Goal: Task Accomplishment & Management: Manage account settings

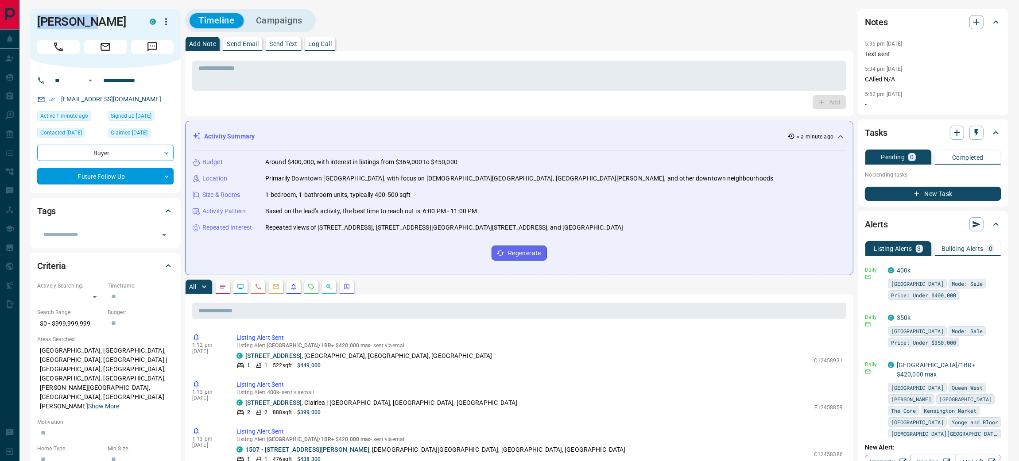
drag, startPoint x: 100, startPoint y: 22, endPoint x: 34, endPoint y: 22, distance: 66.0
click at [34, 22] on div "[PERSON_NAME]" at bounding box center [105, 38] width 151 height 59
copy h1 "[PERSON_NAME]"
click at [278, 65] on textarea at bounding box center [519, 76] width 642 height 23
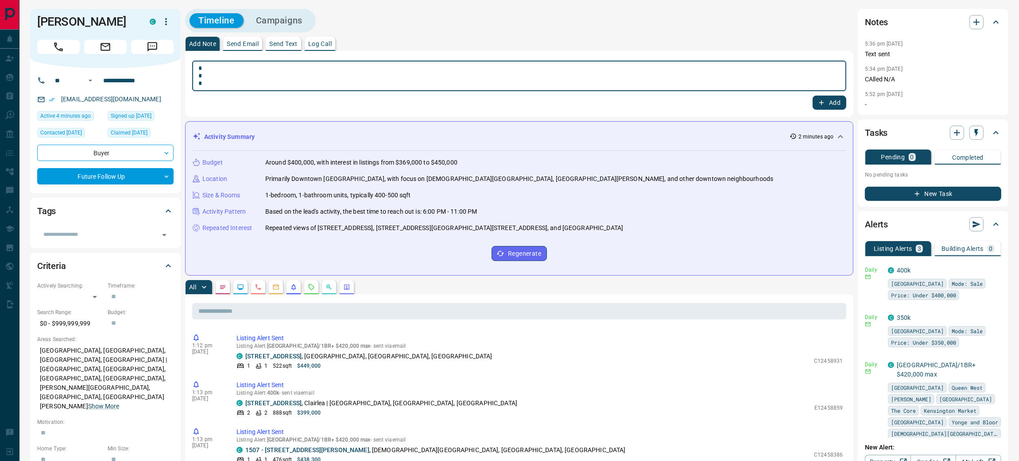
click at [243, 62] on div "* * * * ​" at bounding box center [519, 76] width 654 height 31
click at [234, 67] on textarea "* * *" at bounding box center [519, 76] width 642 height 23
click at [460, 70] on textarea "**********" at bounding box center [519, 76] width 642 height 23
type textarea "**********"
click at [831, 97] on button "Add" at bounding box center [829, 103] width 34 height 14
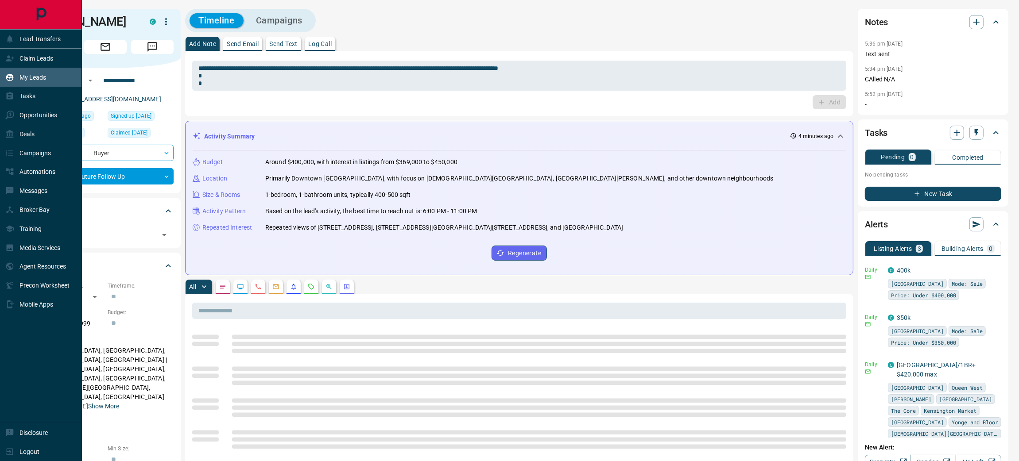
click at [38, 76] on p "My Leads" at bounding box center [32, 77] width 27 height 7
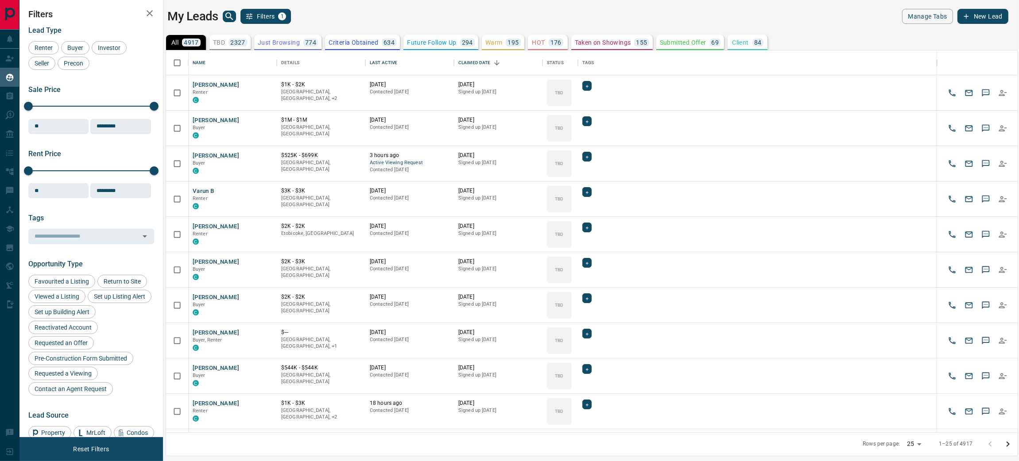
scroll to position [47, 0]
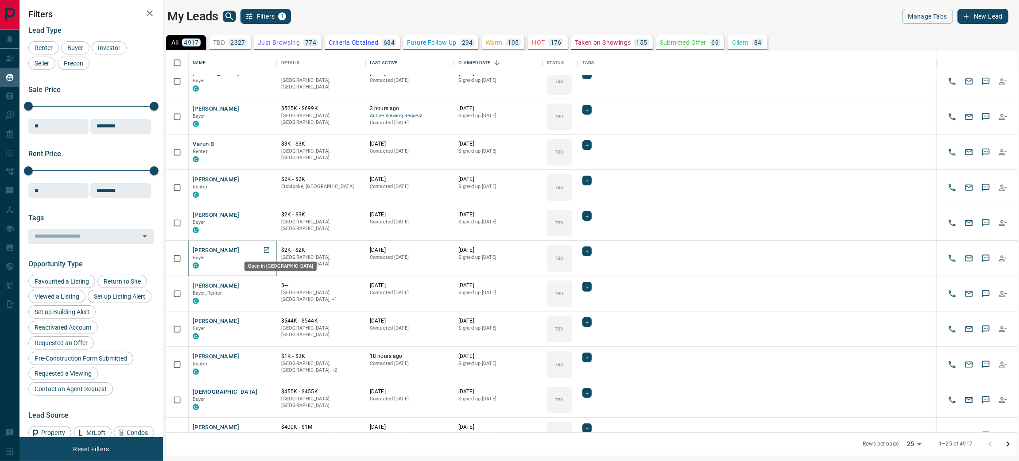
click at [267, 252] on icon "Open in New Tab" at bounding box center [266, 250] width 7 height 7
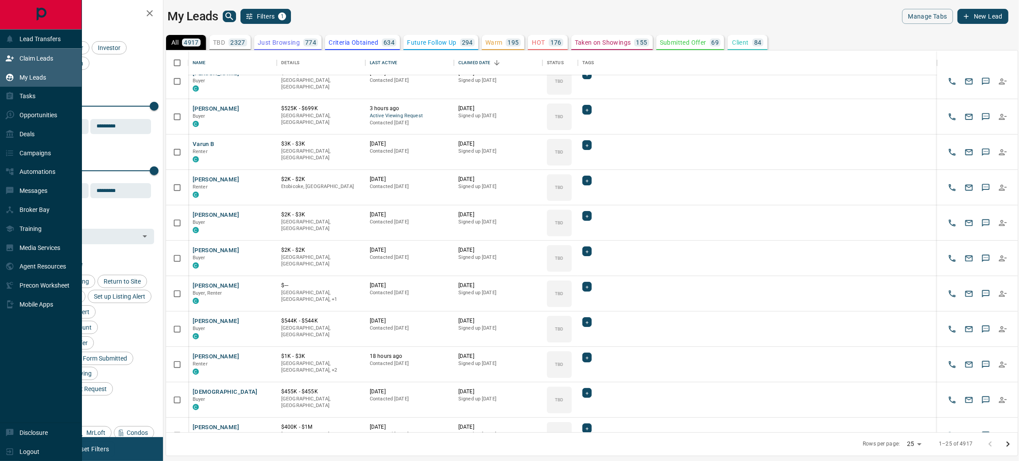
click at [34, 59] on p "Claim Leads" at bounding box center [36, 58] width 34 height 7
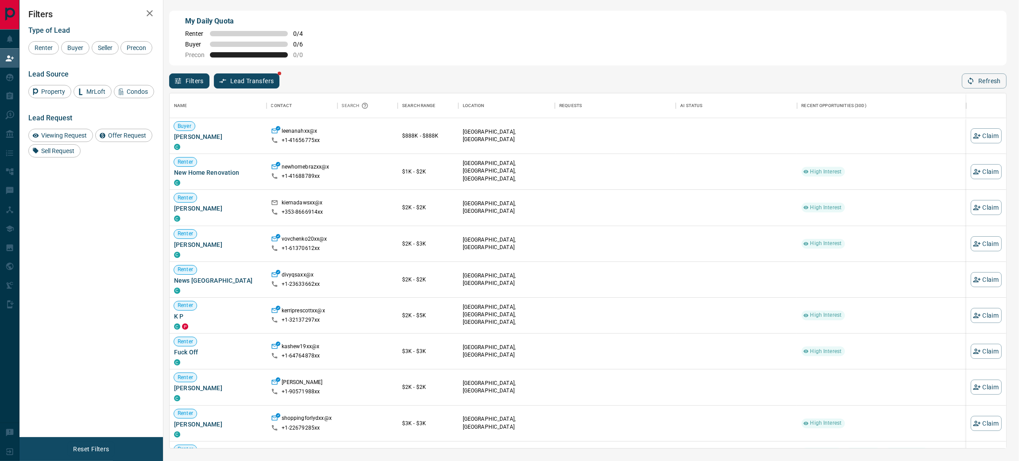
click at [195, 81] on button "Filters" at bounding box center [189, 80] width 40 height 15
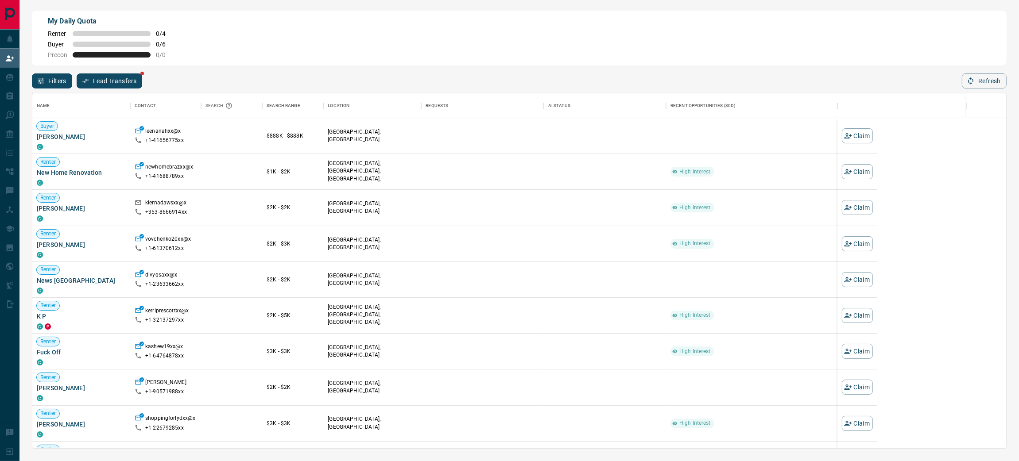
scroll to position [355, 844]
click at [53, 82] on button "Filters" at bounding box center [52, 80] width 40 height 15
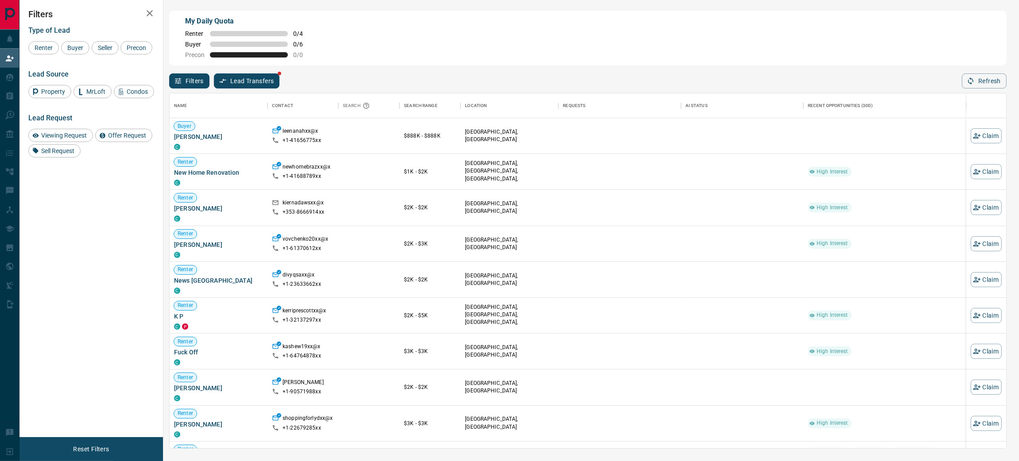
scroll to position [0, 0]
click at [80, 50] on span "Buyer" at bounding box center [75, 47] width 22 height 7
click at [101, 48] on span "Seller" at bounding box center [105, 47] width 21 height 7
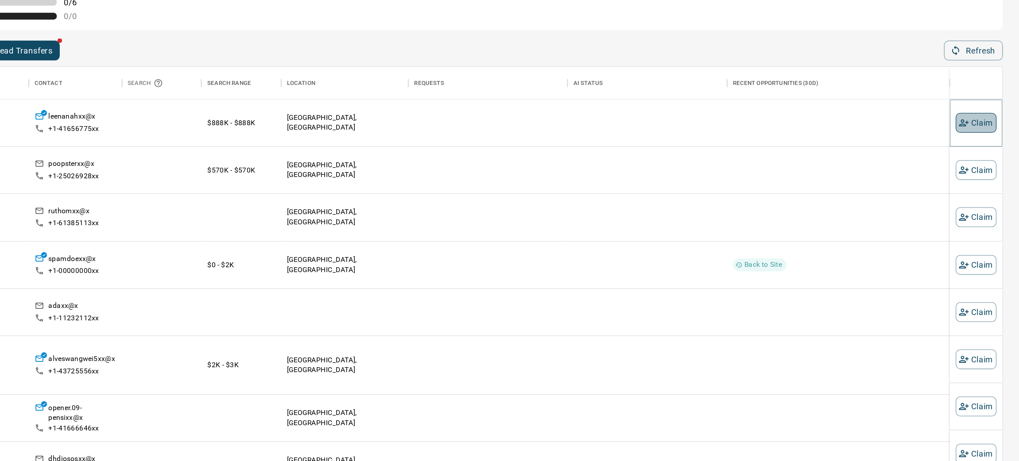
click at [985, 137] on button "Claim" at bounding box center [985, 135] width 31 height 15
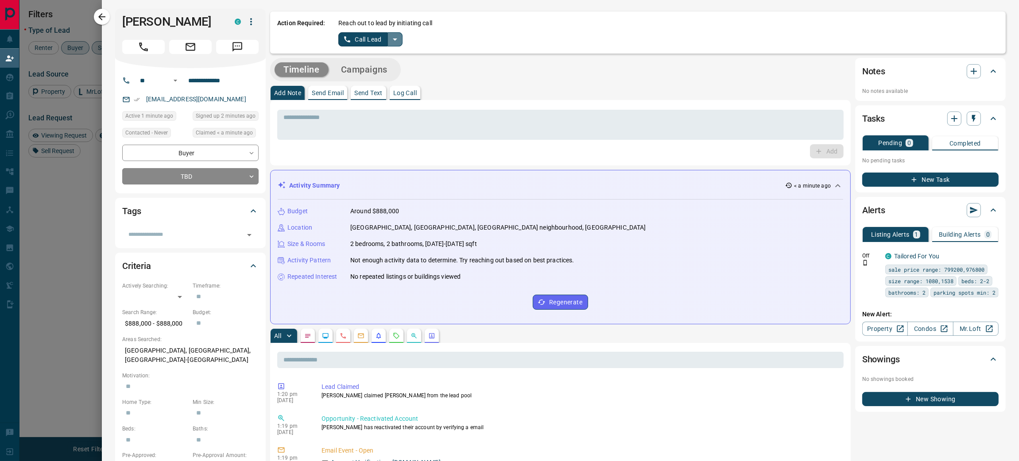
click at [397, 37] on icon "split button" at bounding box center [395, 39] width 11 height 11
click at [375, 70] on li "Log Manual Call" at bounding box center [370, 69] width 54 height 13
click at [367, 37] on button "Log Manual Call" at bounding box center [367, 39] width 58 height 14
click at [352, 38] on button "Yes" at bounding box center [347, 39] width 18 height 14
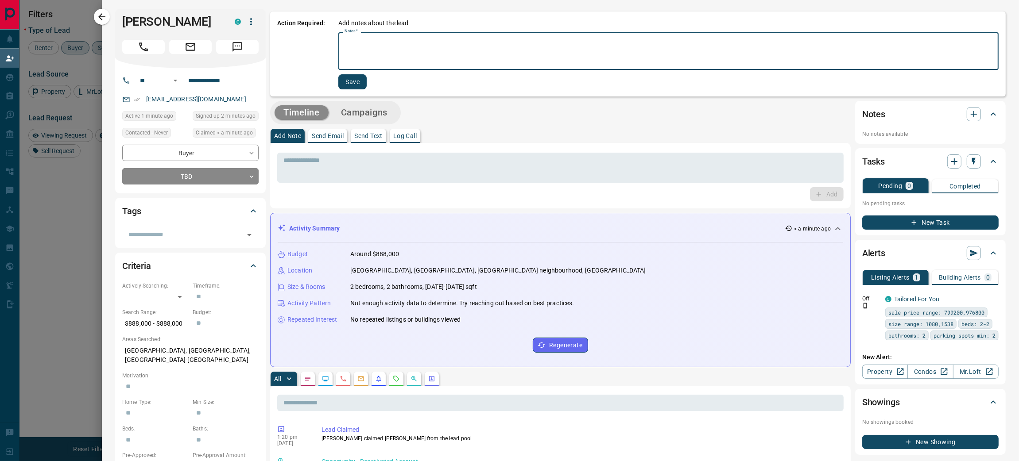
click at [376, 50] on textarea "Notes   *" at bounding box center [668, 51] width 648 height 30
type textarea "*"
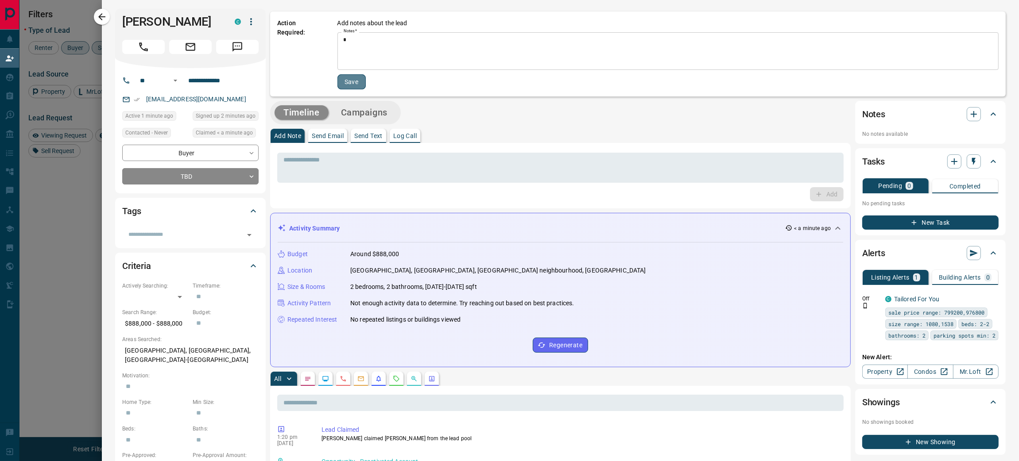
click at [353, 83] on button "Save" at bounding box center [351, 81] width 28 height 15
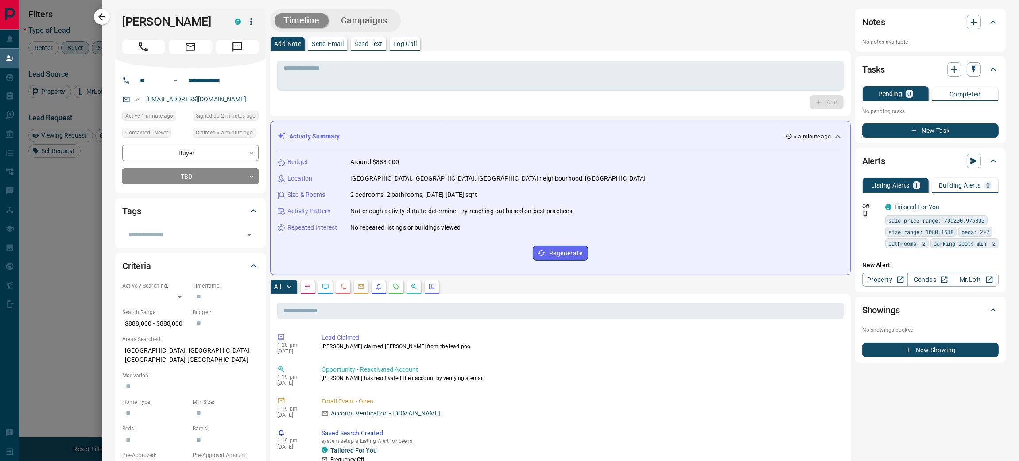
click at [87, 205] on div at bounding box center [509, 230] width 1019 height 461
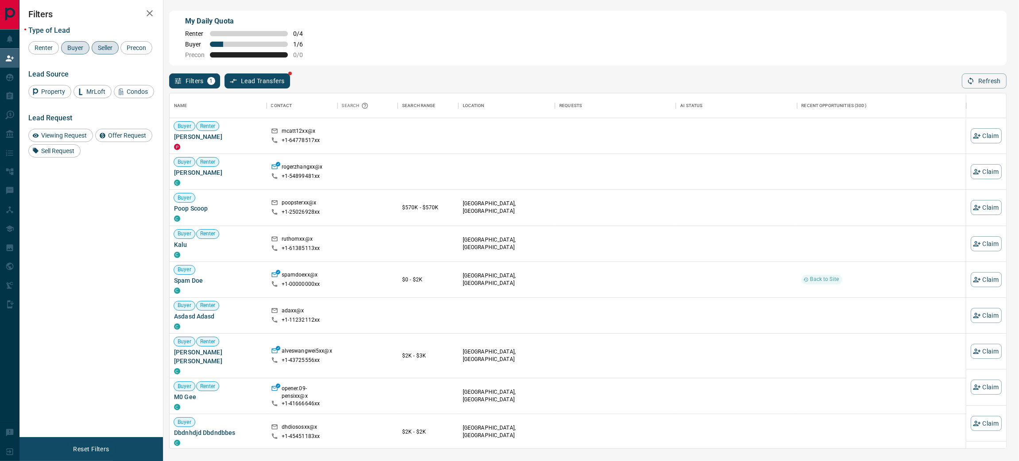
scroll to position [355, 836]
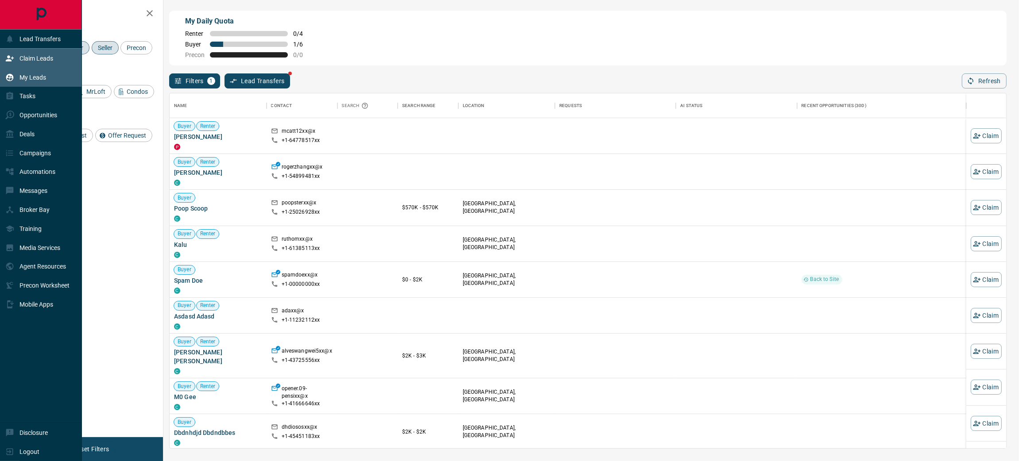
click at [33, 81] on p "My Leads" at bounding box center [32, 77] width 27 height 7
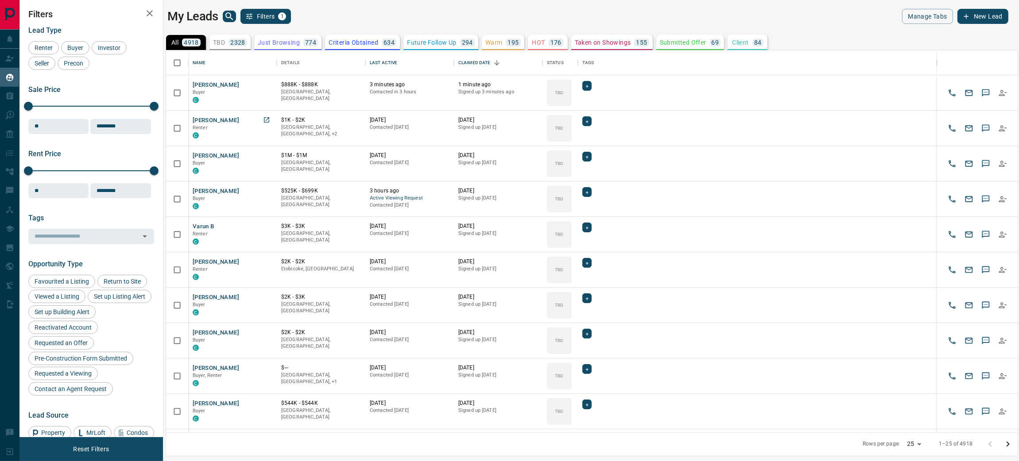
scroll to position [382, 851]
click at [230, 84] on button "[PERSON_NAME]" at bounding box center [216, 85] width 46 height 8
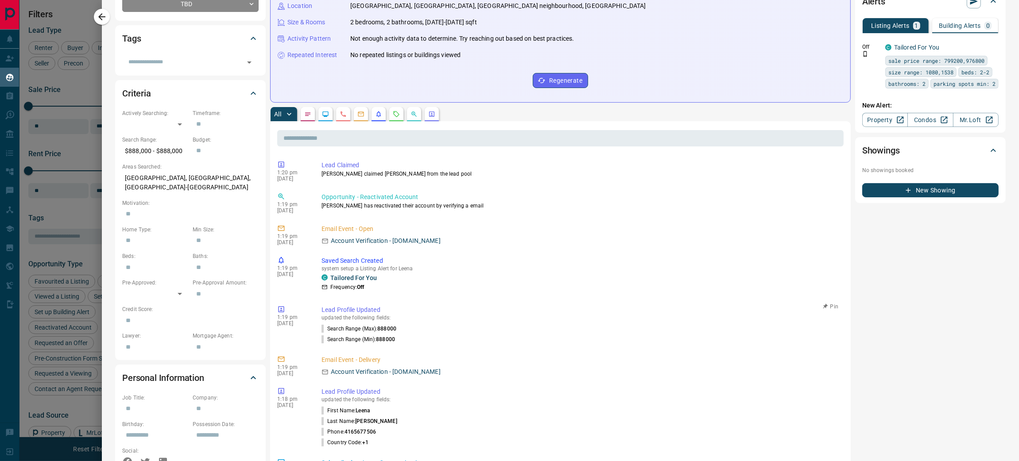
scroll to position [0, 0]
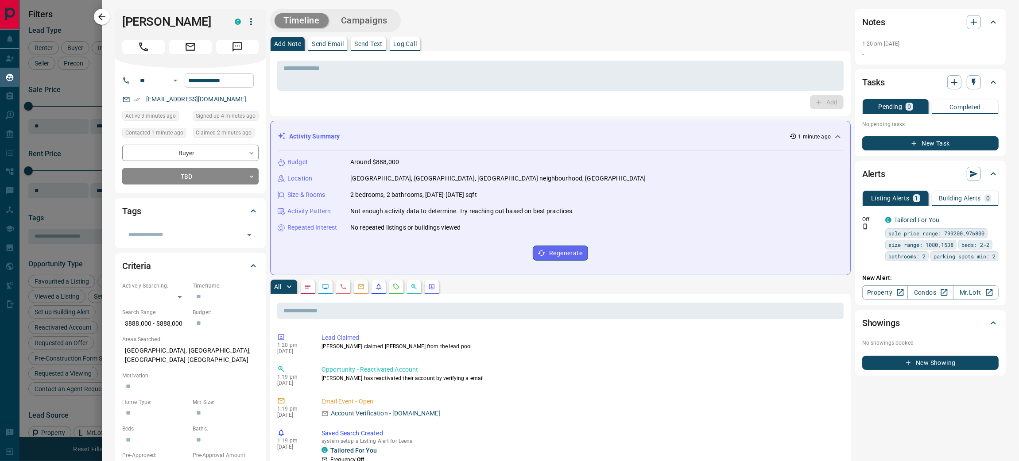
click at [239, 88] on input "**********" at bounding box center [219, 80] width 69 height 14
click at [330, 45] on p "Send Email" at bounding box center [328, 44] width 32 height 6
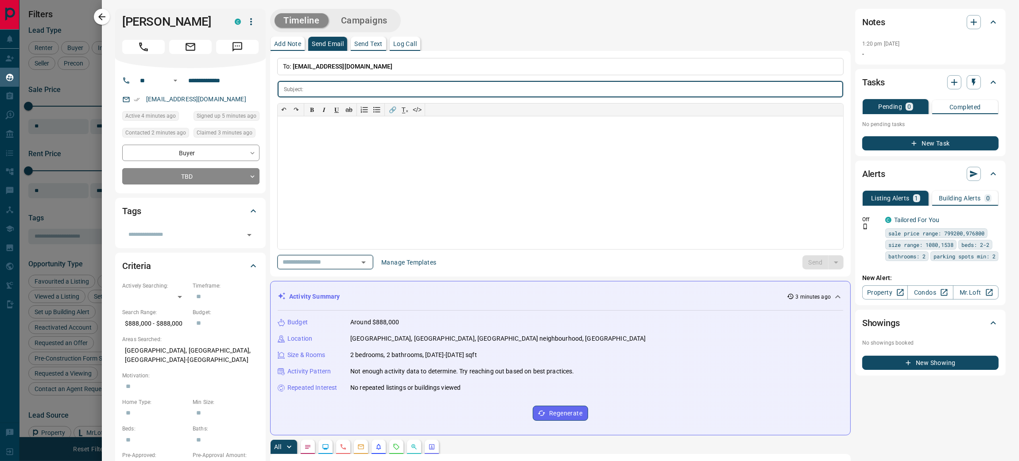
click at [356, 267] on div "​" at bounding box center [325, 262] width 96 height 15
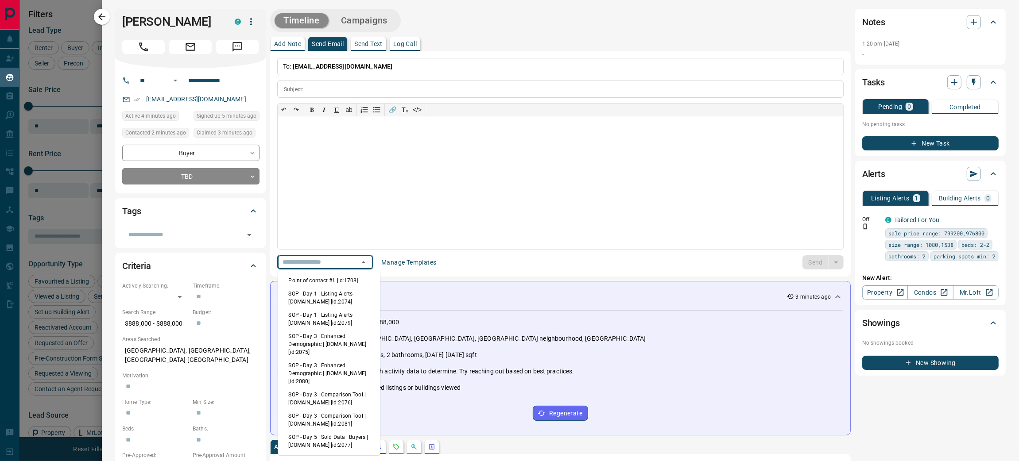
click at [346, 292] on li "SOP - Day 1 | Listing Alerts | [DOMAIN_NAME] [id:2074]" at bounding box center [329, 297] width 102 height 21
type input "**********"
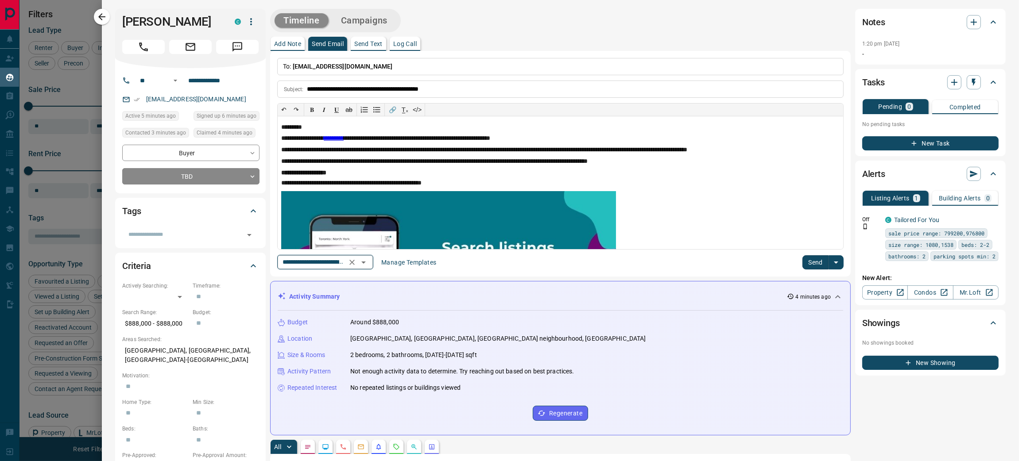
click at [338, 268] on input "**********" at bounding box center [312, 262] width 67 height 11
click at [688, 229] on div "**********" at bounding box center [560, 182] width 565 height 133
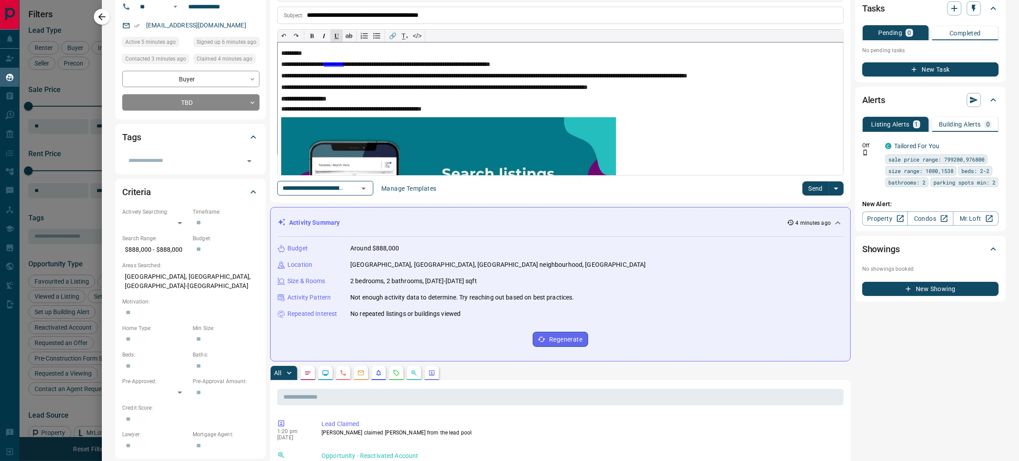
scroll to position [67, 0]
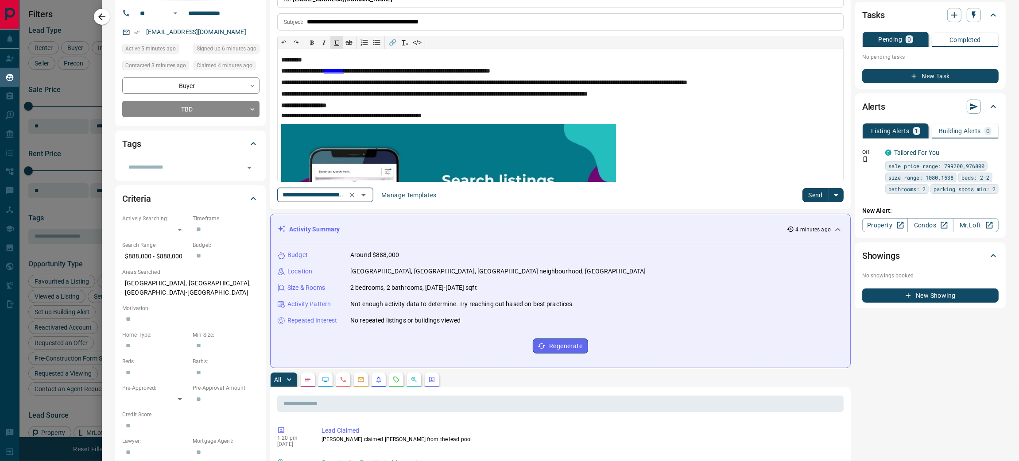
click at [329, 195] on input "**********" at bounding box center [312, 194] width 67 height 11
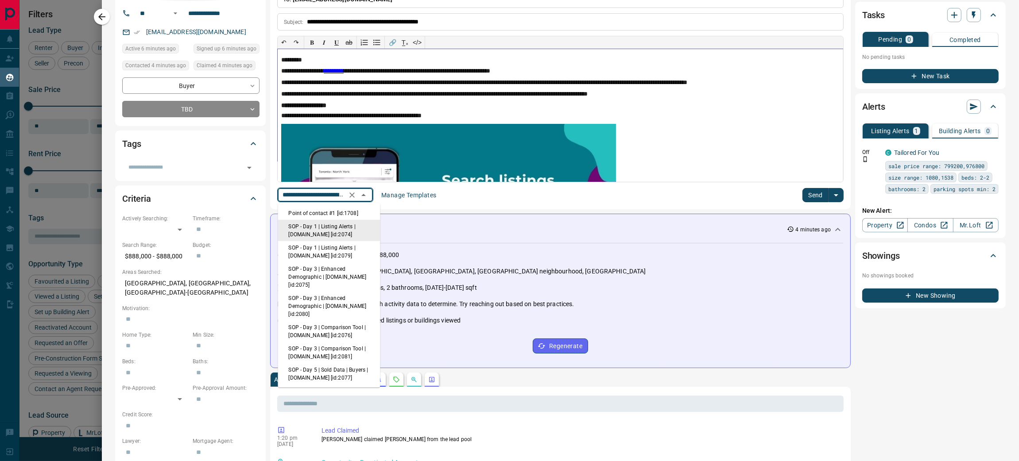
click at [357, 84] on p "**********" at bounding box center [560, 83] width 558 height 8
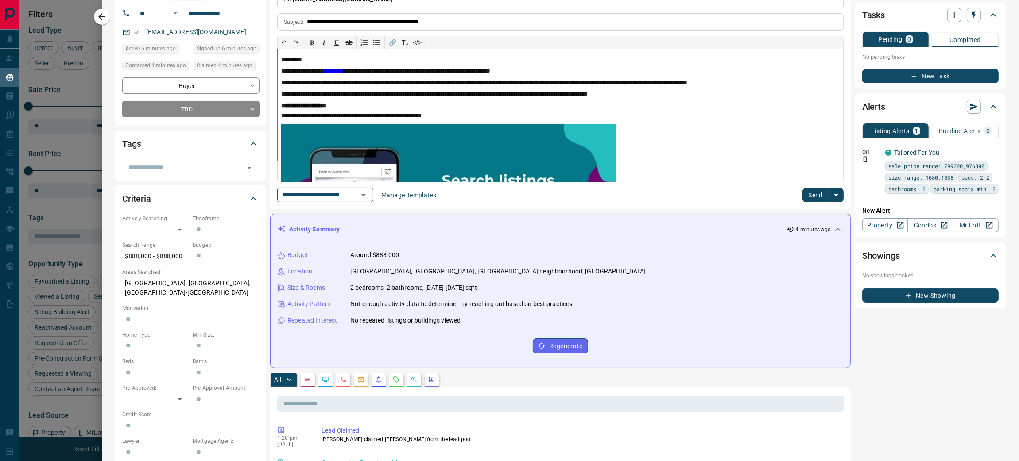
scroll to position [0, 0]
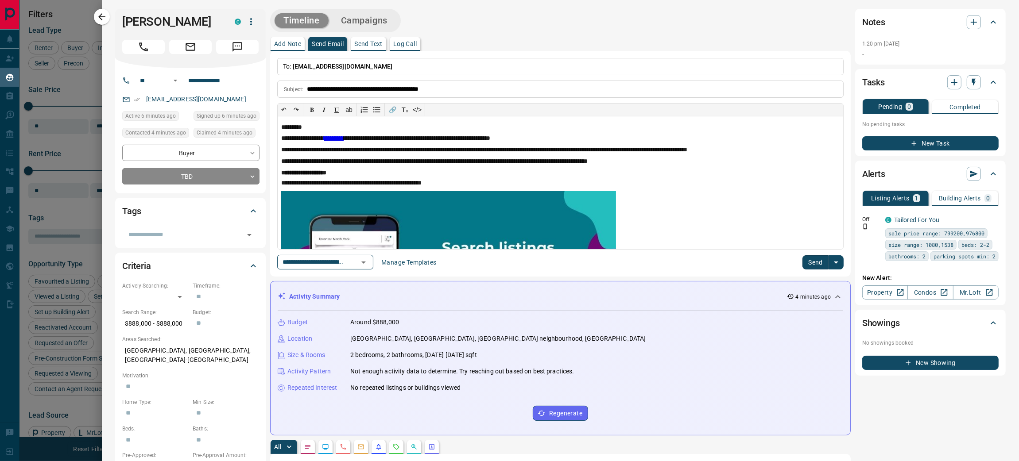
click at [251, 21] on icon "button" at bounding box center [251, 21] width 2 height 7
click at [259, 114] on div at bounding box center [509, 230] width 1019 height 461
click at [407, 263] on button "Manage Templates" at bounding box center [409, 262] width 66 height 14
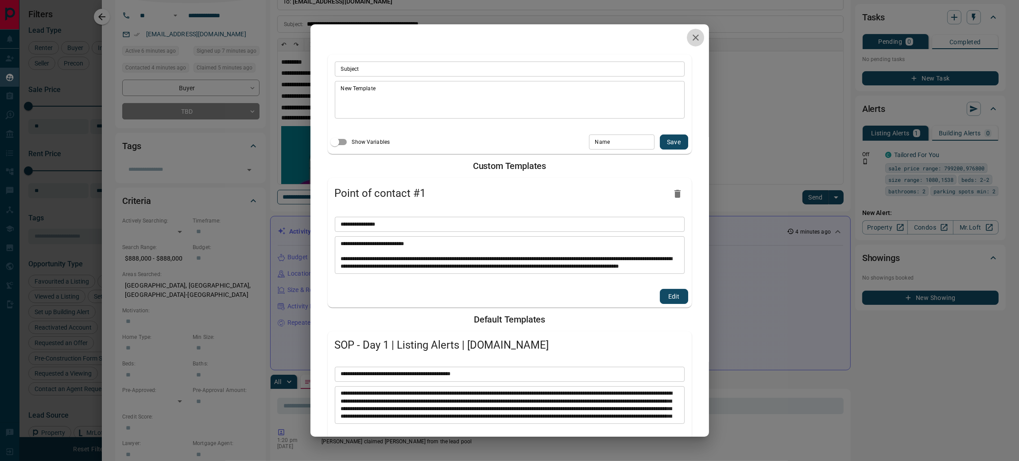
click at [696, 35] on icon "button" at bounding box center [695, 37] width 11 height 11
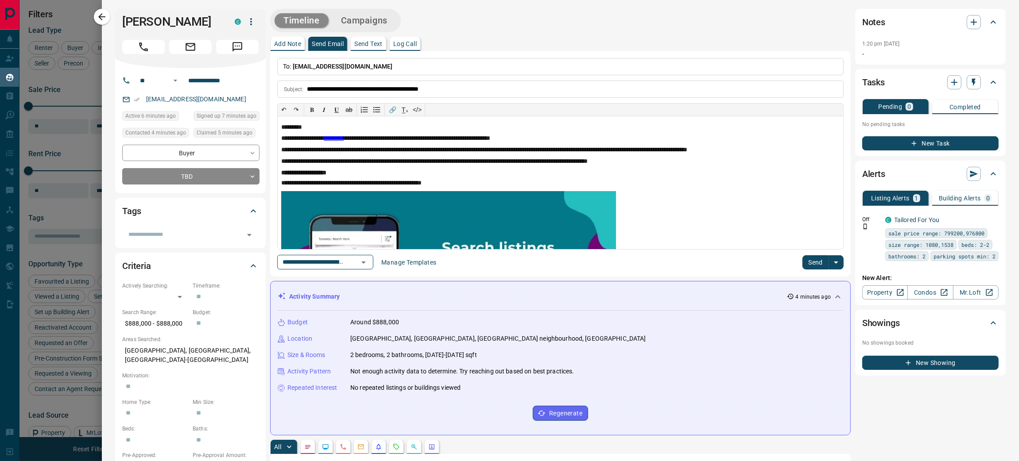
click at [363, 24] on button "Campaigns" at bounding box center [364, 20] width 64 height 15
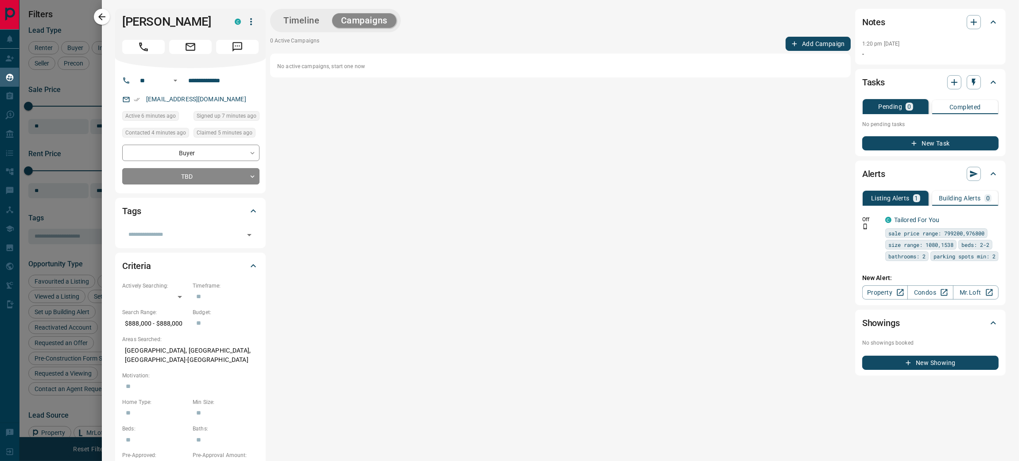
click at [812, 41] on button "Add Campaign" at bounding box center [817, 44] width 65 height 14
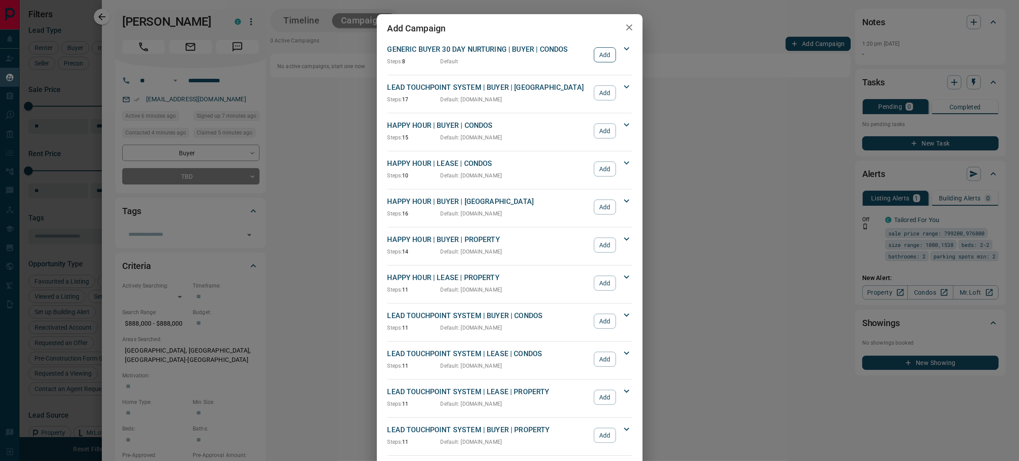
click at [603, 55] on button "Add" at bounding box center [605, 54] width 22 height 15
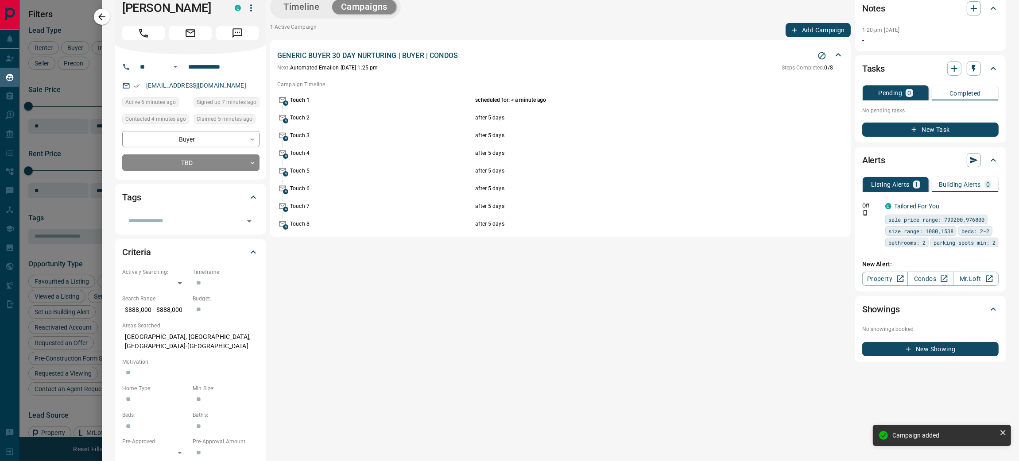
scroll to position [12, 0]
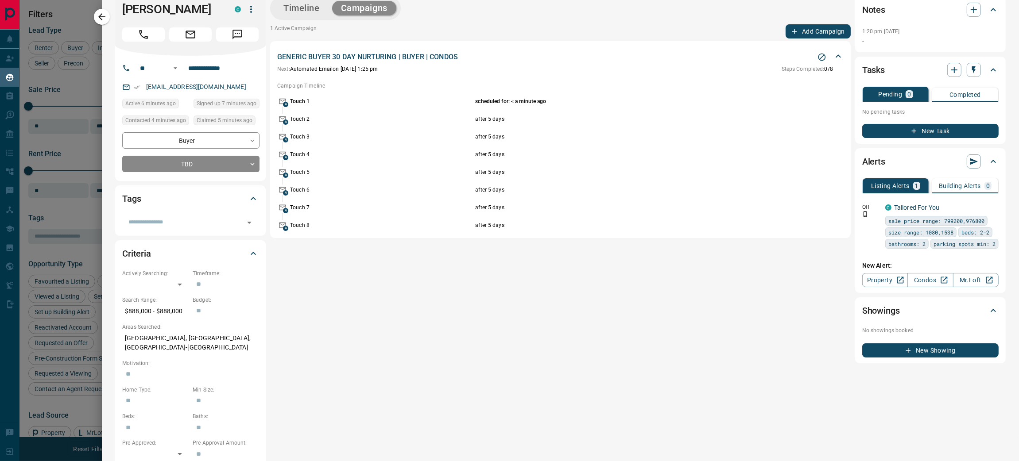
click at [843, 52] on div "GENERIC BUYER 30 DAY NURTURING | BUYER | CONDOS Next: Automated Email on [DATE]…" at bounding box center [560, 139] width 580 height 197
click at [831, 60] on div "GENERIC BUYER 30 DAY NURTURING | BUYER | CONDOS" at bounding box center [555, 57] width 556 height 11
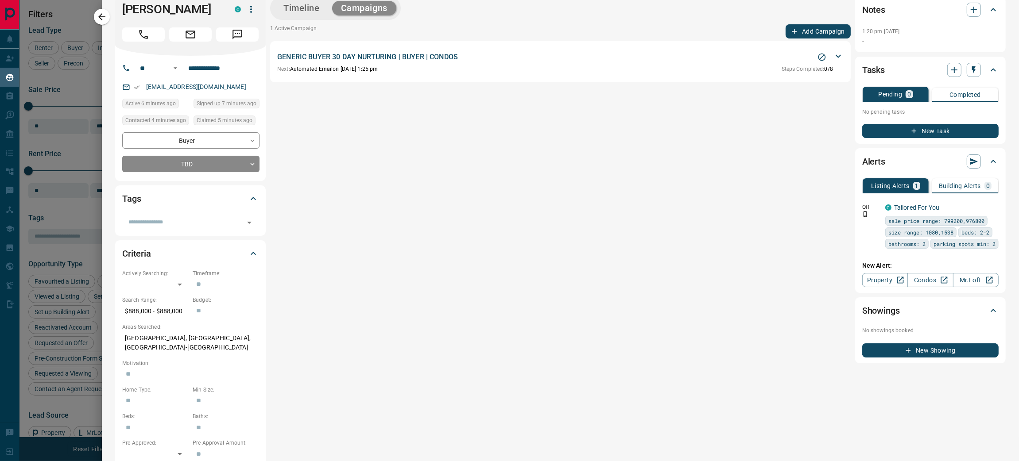
click at [831, 60] on div "GENERIC BUYER 30 DAY NURTURING | BUYER | CONDOS" at bounding box center [555, 57] width 556 height 11
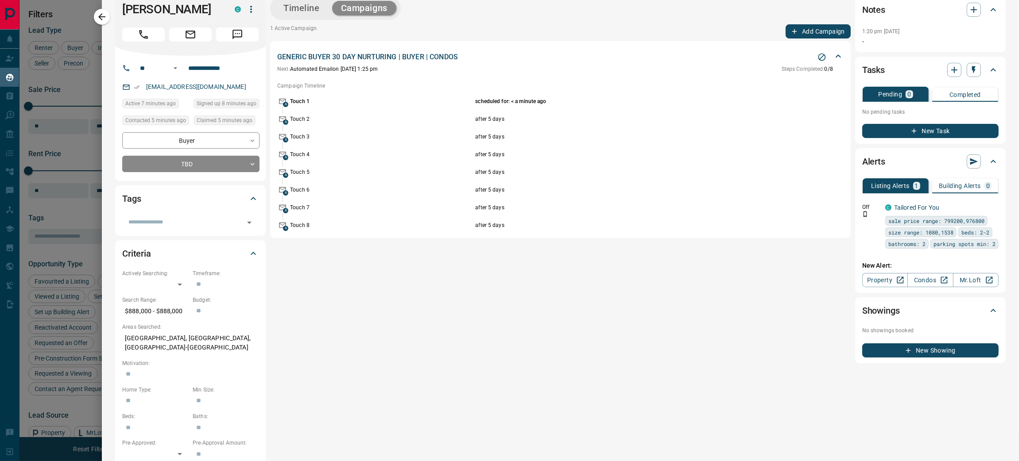
click at [840, 62] on icon at bounding box center [838, 56] width 11 height 11
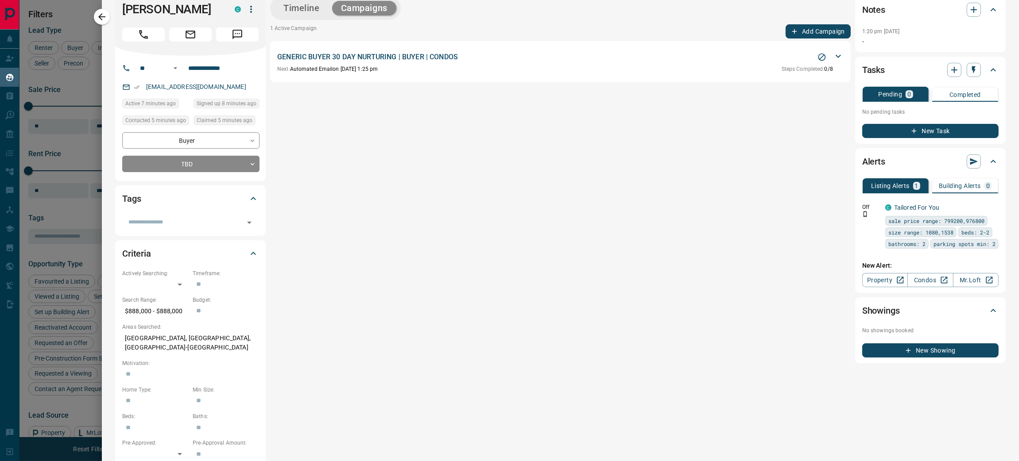
scroll to position [0, 0]
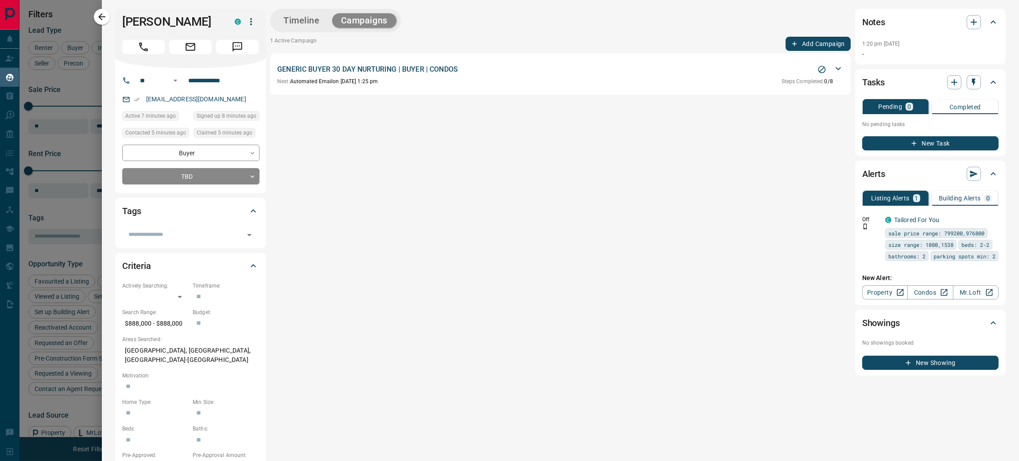
click at [835, 70] on icon at bounding box center [838, 68] width 11 height 11
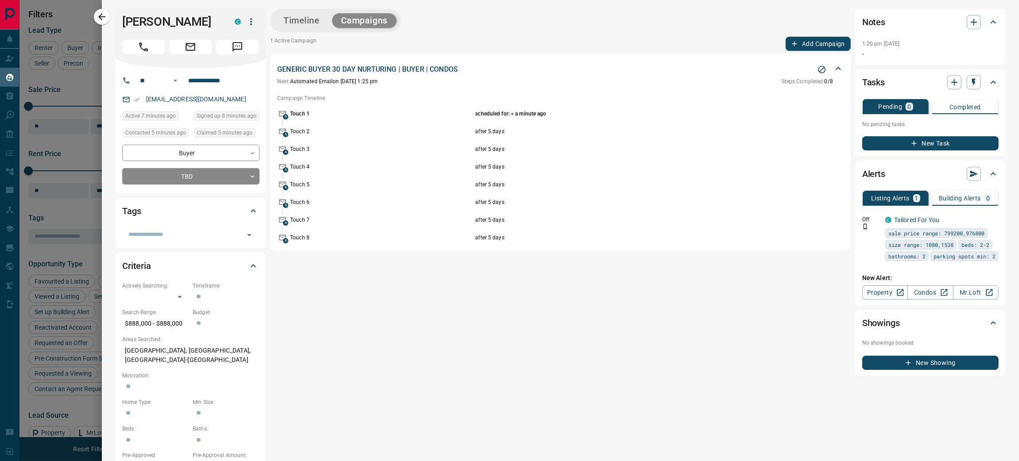
click at [562, 33] on div "Timeline Campaigns 1 Active Campaign Add Campaign GENERIC BUYER 30 DAY NURTURIN…" at bounding box center [560, 192] width 580 height 367
click at [295, 18] on button "Timeline" at bounding box center [301, 20] width 54 height 15
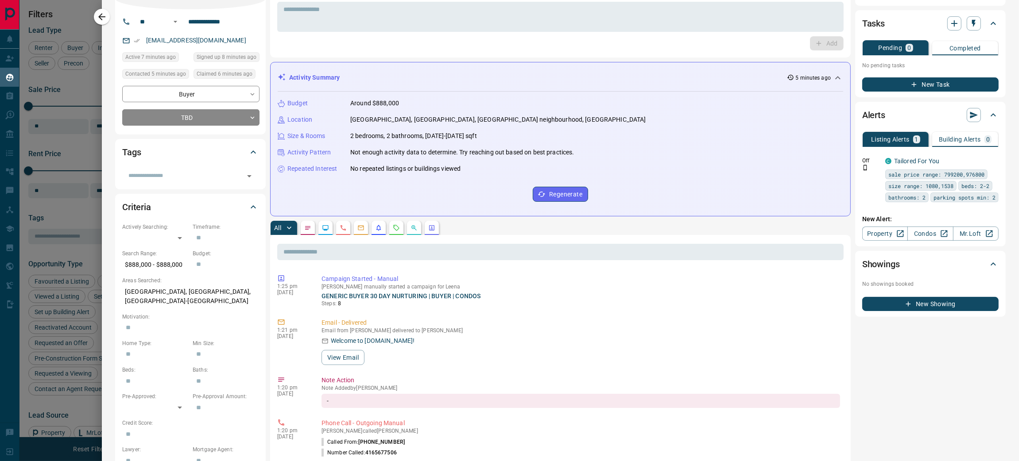
scroll to position [69, 0]
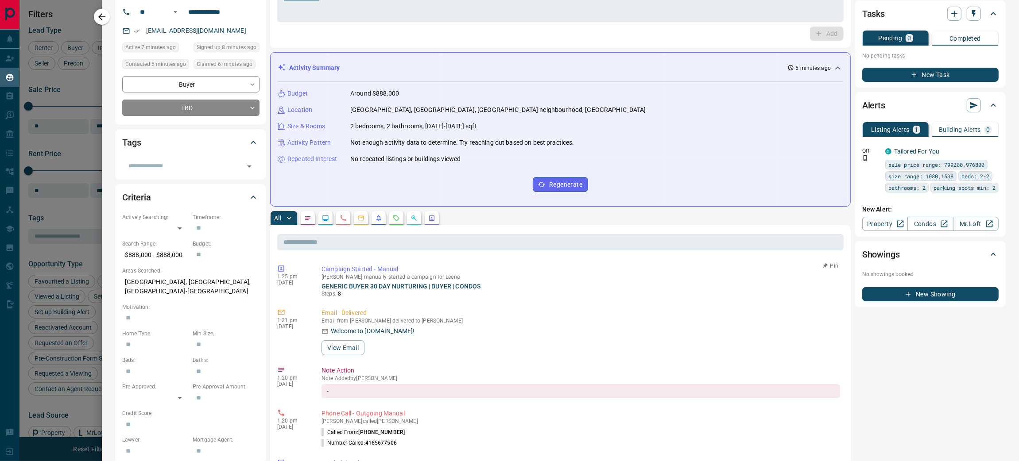
click at [357, 270] on p "Campaign Started - Manual" at bounding box center [580, 269] width 518 height 9
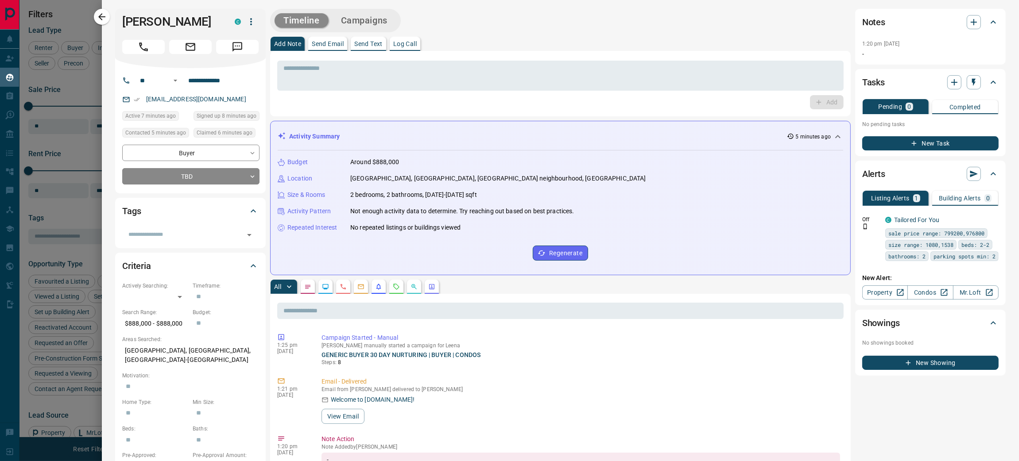
scroll to position [0, 0]
click at [359, 20] on button "Campaigns" at bounding box center [364, 20] width 64 height 15
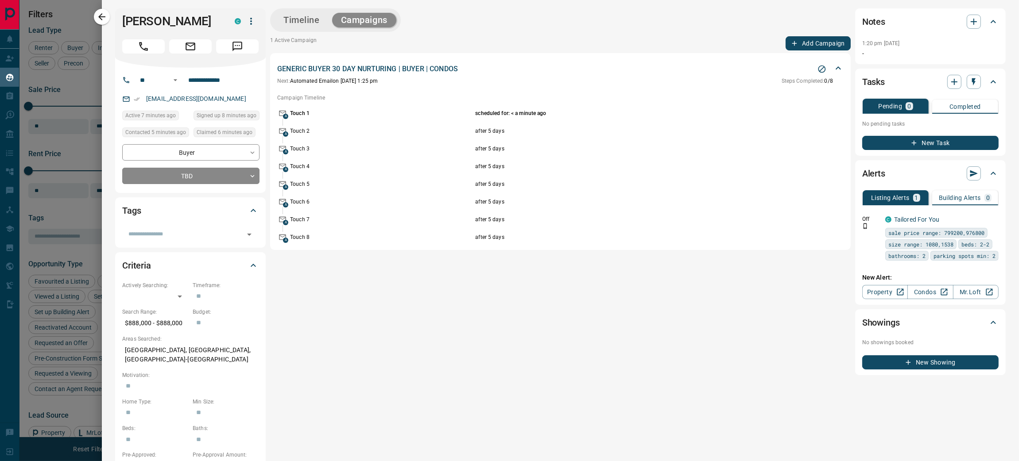
click at [821, 66] on icon "Stop Campaign" at bounding box center [821, 69] width 9 height 9
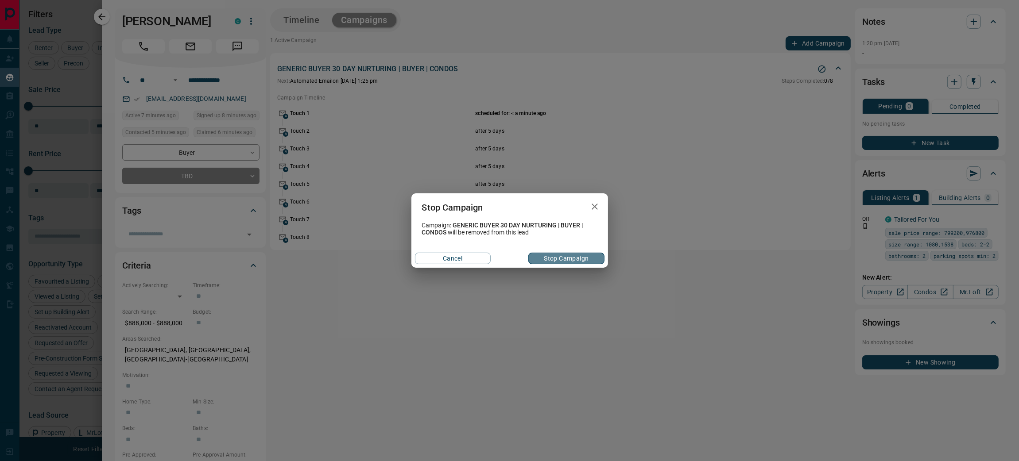
click at [579, 261] on button "Stop Campaign" at bounding box center [566, 259] width 76 height 12
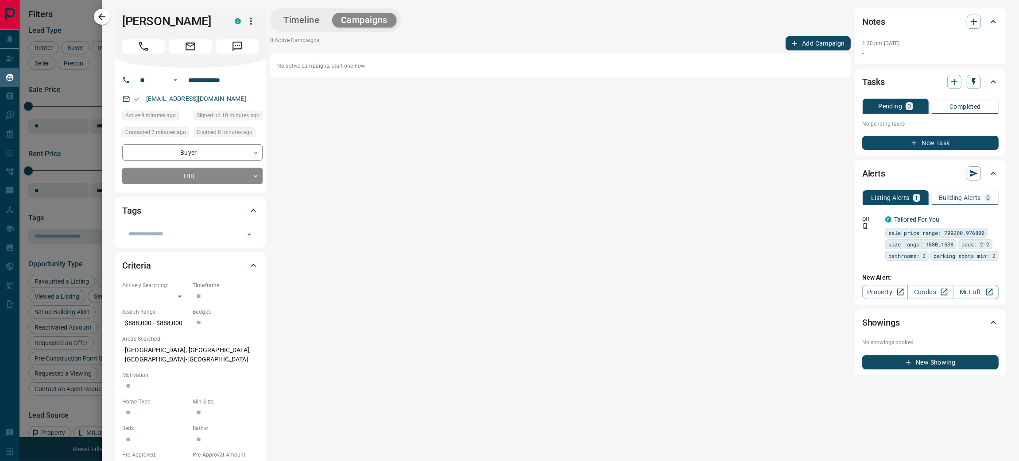
click at [74, 85] on div at bounding box center [509, 230] width 1019 height 461
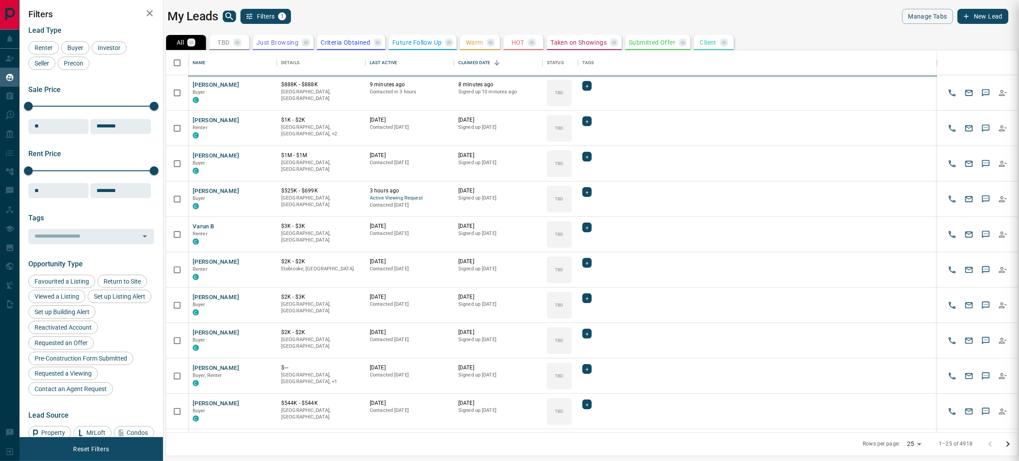
click at [96, 12] on div at bounding box center [509, 230] width 1019 height 461
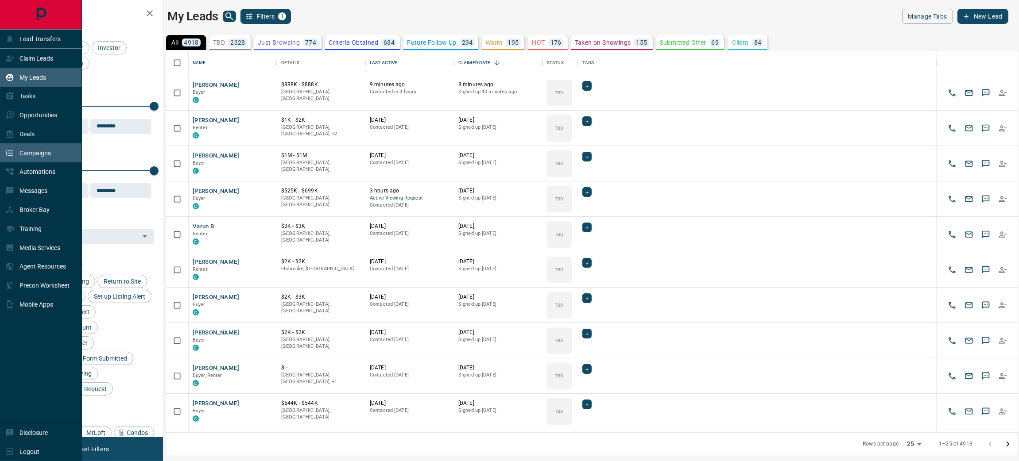
click at [45, 157] on p "Campaigns" at bounding box center [34, 153] width 31 height 7
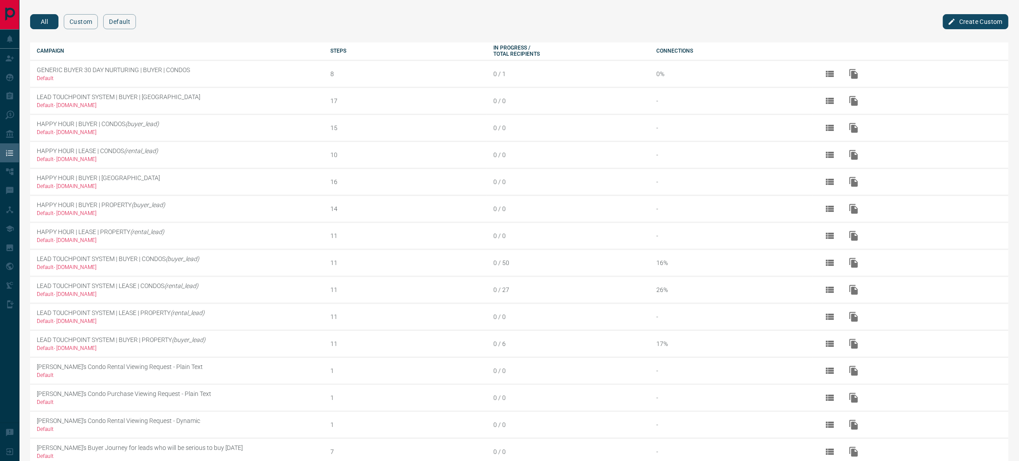
click at [979, 18] on button "Create Custom" at bounding box center [976, 21] width 66 height 15
